Goal: Obtain resource: Obtain resource

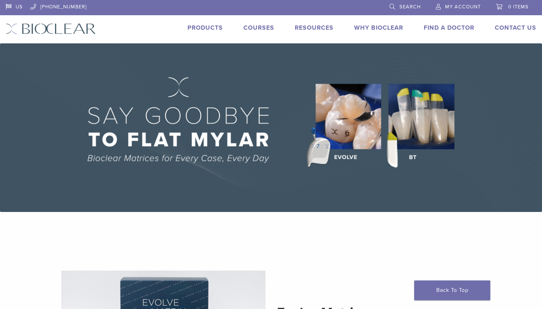
click at [199, 20] on div "US [PHONE_NUMBER] Search My Account 0 items Cart No products in the cart. Back …" at bounding box center [271, 21] width 542 height 43
click at [200, 28] on link "Products" at bounding box center [204, 28] width 35 height 8
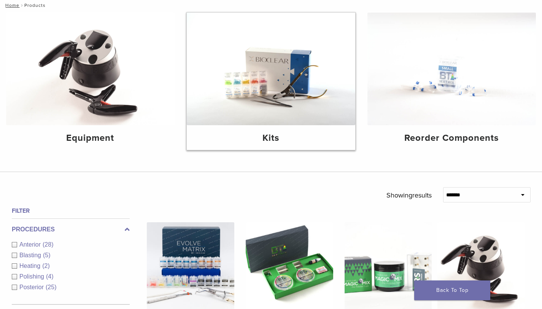
scroll to position [153, 0]
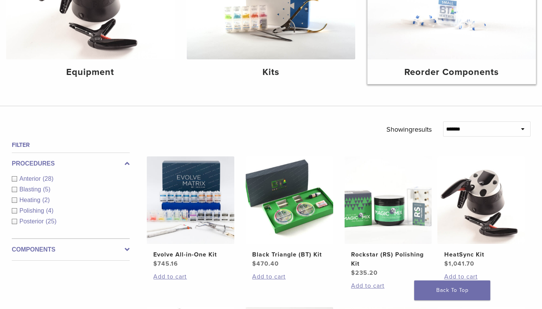
click at [449, 28] on img at bounding box center [451, 3] width 168 height 113
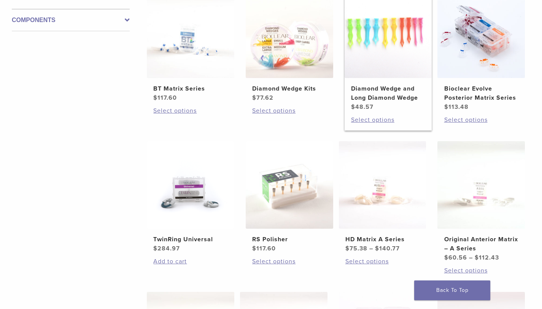
scroll to position [121, 0]
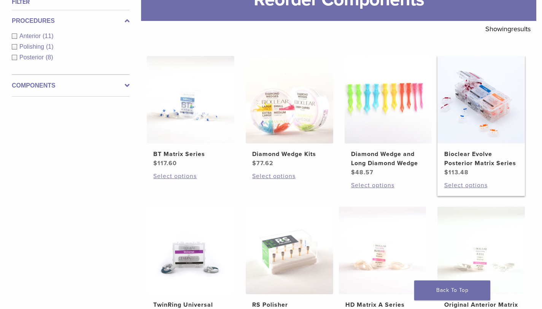
click at [487, 121] on img at bounding box center [480, 99] width 87 height 87
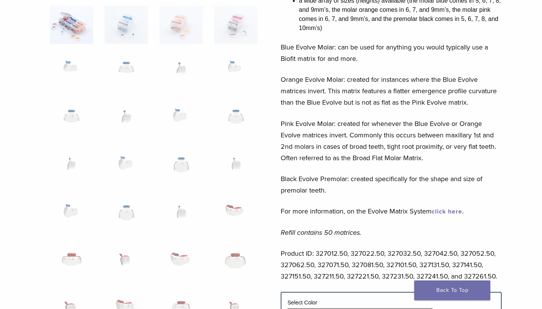
scroll to position [232, 0]
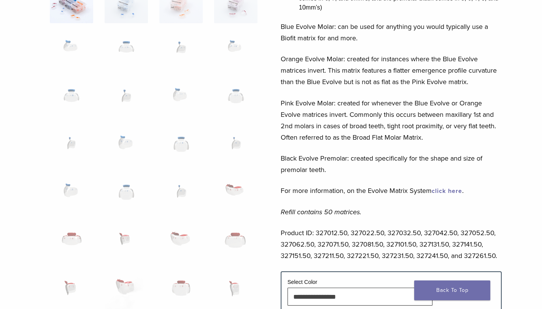
click at [338, 233] on p "Product ID: 327012.50, 327022.50, 327032.50, 327042.50, 327052.50, 327062.50, 3…" at bounding box center [391, 244] width 221 height 34
copy p "327012.50"
click at [470, 229] on p "Product ID: 327012.50, 327022.50, 327032.50, 327042.50, 327052.50, 327062.50, 3…" at bounding box center [391, 244] width 221 height 34
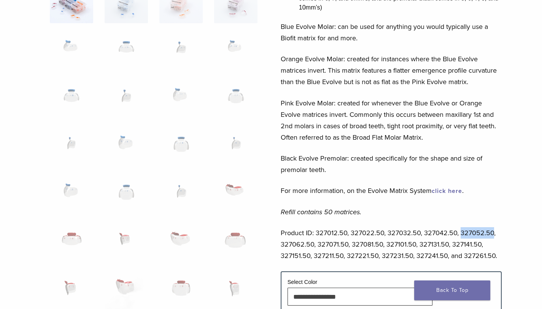
copy p "327052.50"
click at [338, 235] on p "Product ID: 327012.50, 327022.50, 327032.50, 327042.50, 327052.50, 327062.50, 3…" at bounding box center [391, 244] width 221 height 34
copy p "327012.50"
click at [333, 257] on p "Product ID: 327012.50, 327022.50, 327032.50, 327042.50, 327052.50, 327062.50, 3…" at bounding box center [391, 244] width 221 height 34
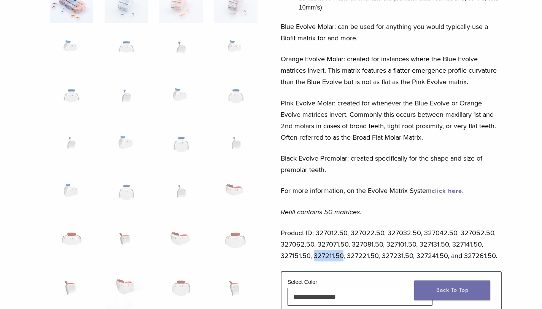
click at [333, 257] on p "Product ID: 327012.50, 327022.50, 327032.50, 327042.50, 327052.50, 327062.50, 3…" at bounding box center [391, 244] width 221 height 34
copy p "327211.50"
click at [369, 255] on p "Product ID: 327012.50, 327022.50, 327032.50, 327042.50, 327052.50, 327062.50, 3…" at bounding box center [391, 244] width 221 height 34
copy p "327221.50"
